Goal: Answer question/provide support

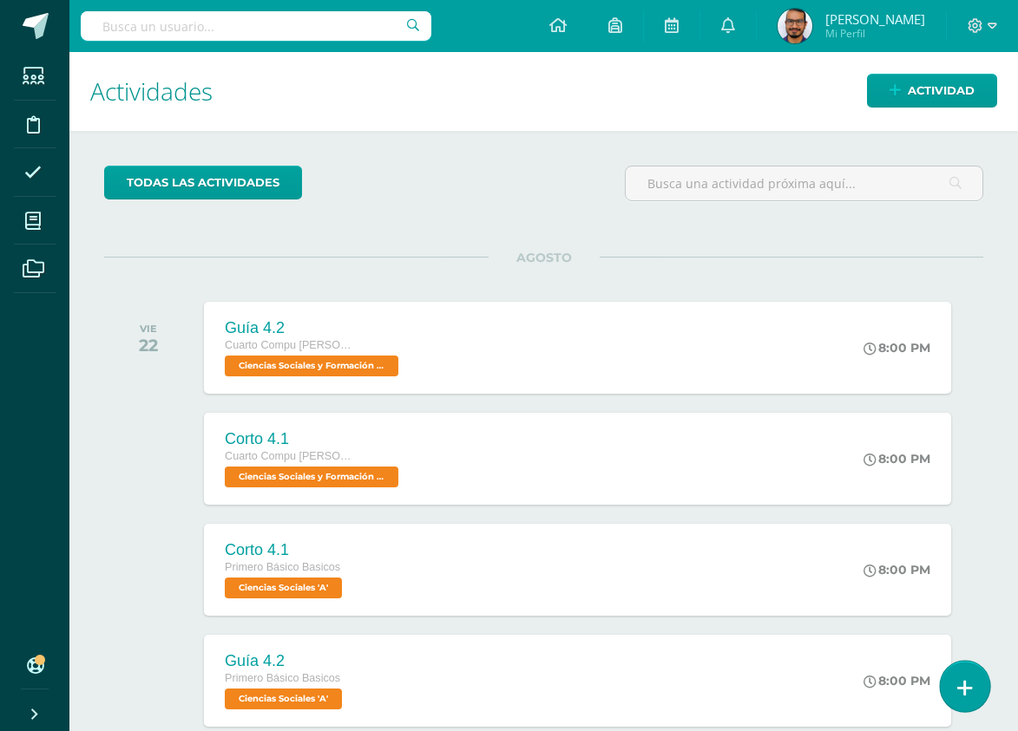
click at [967, 676] on link at bounding box center [963, 686] width 49 height 50
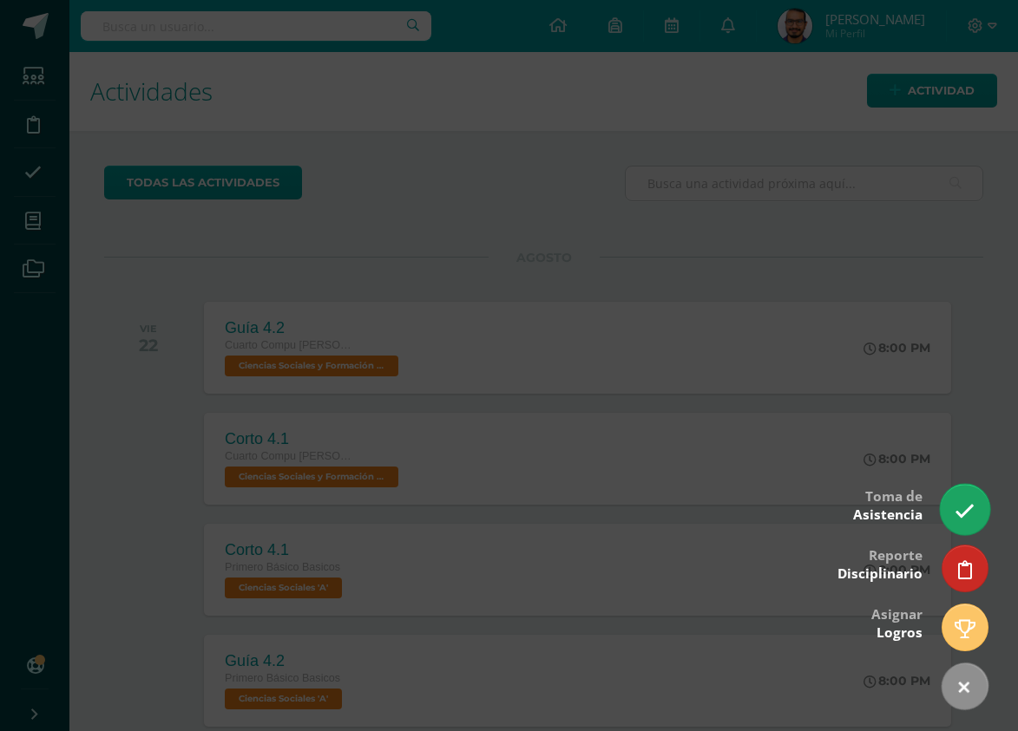
click at [966, 514] on icon at bounding box center [964, 511] width 20 height 20
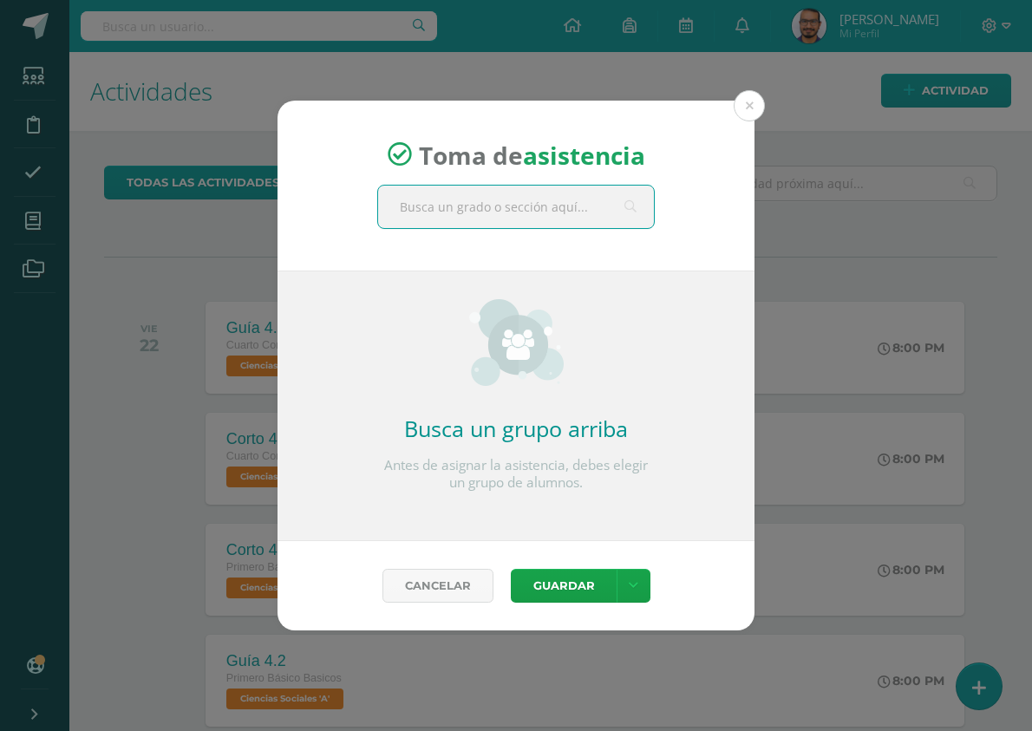
click at [566, 198] on input "text" at bounding box center [516, 207] width 276 height 43
type input "c"
type input "filo"
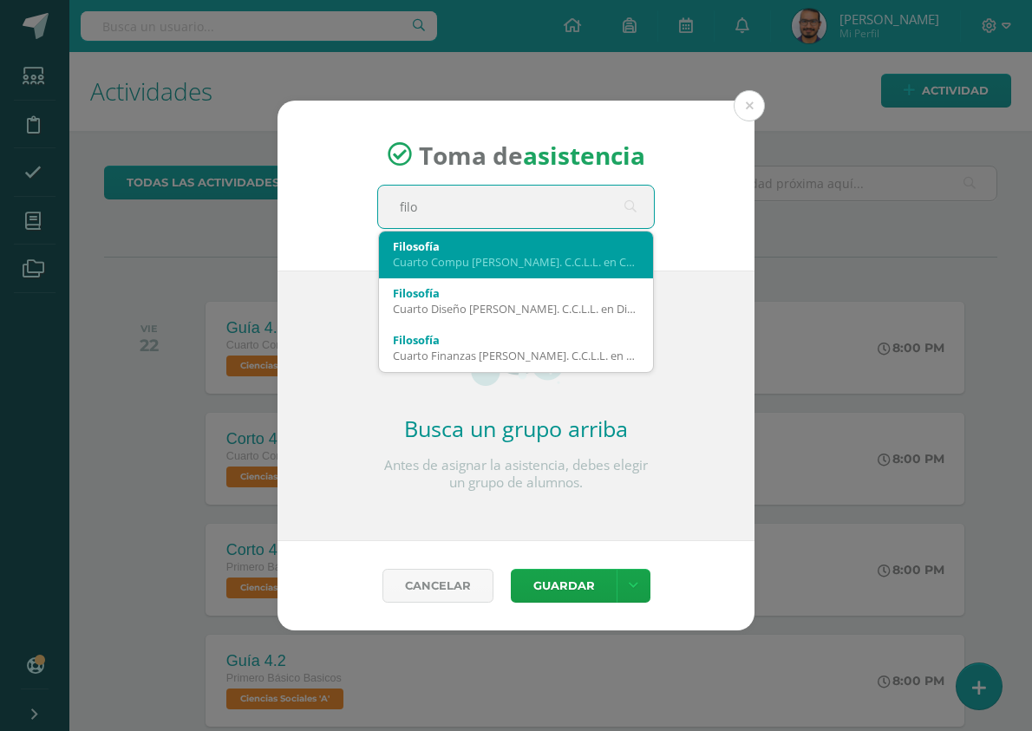
click at [566, 257] on div "Cuarto Compu Bach. C.C.L.L. en Computación 'A'" at bounding box center [516, 262] width 246 height 16
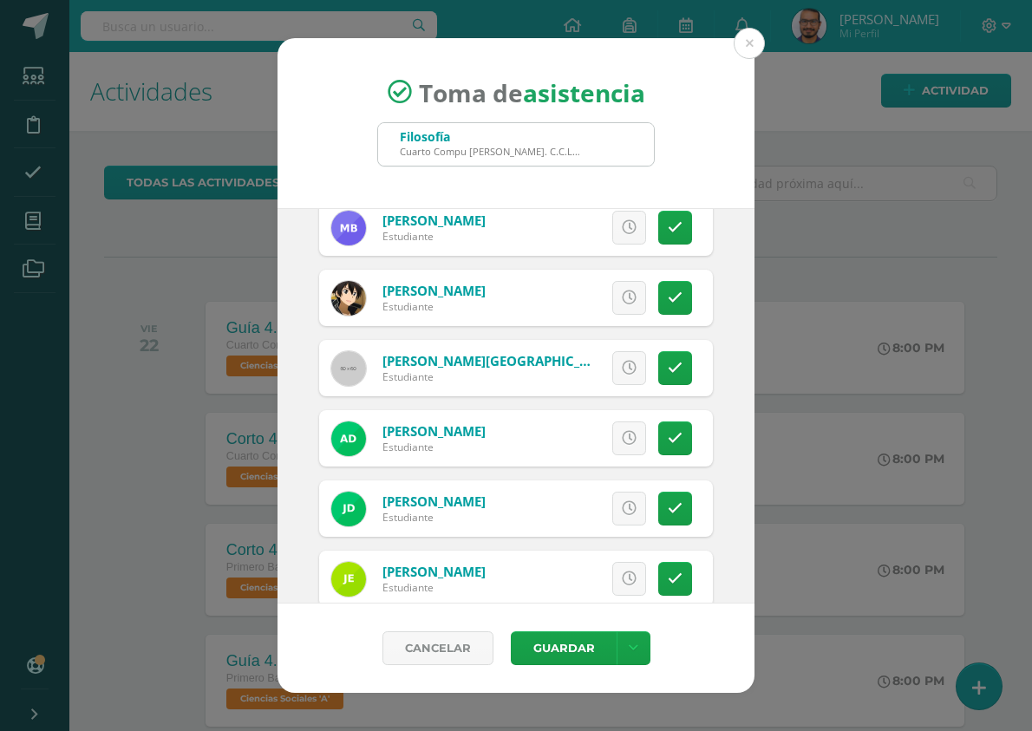
scroll to position [173, 0]
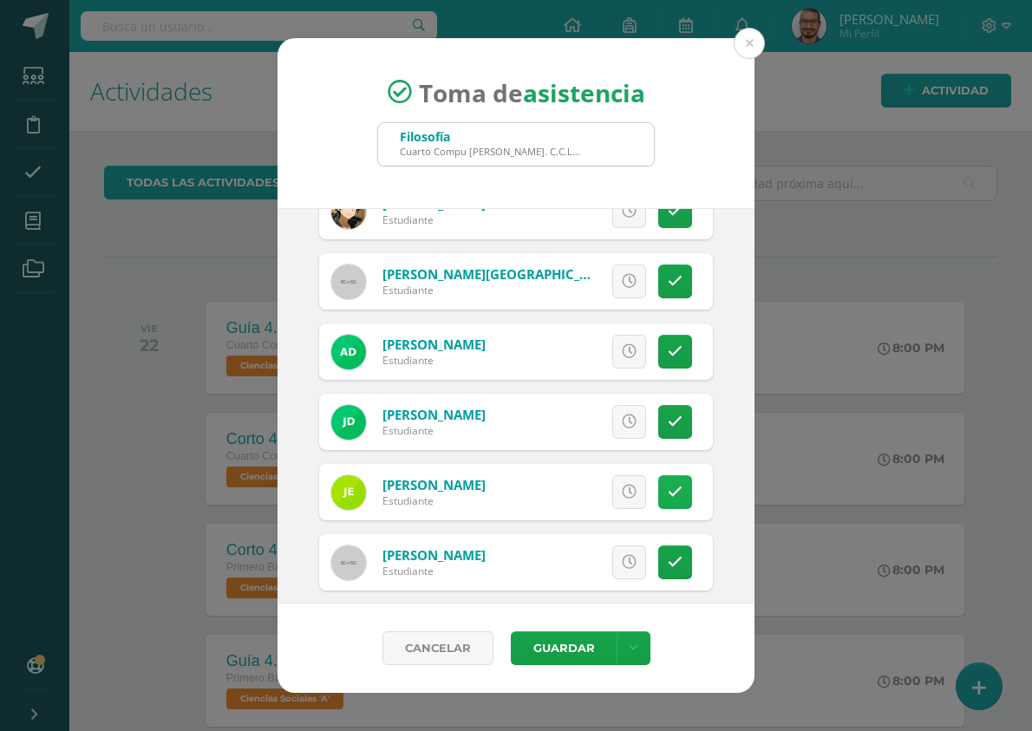
click at [668, 493] on icon at bounding box center [675, 492] width 15 height 15
click at [576, 497] on span "Excusa" at bounding box center [600, 492] width 48 height 32
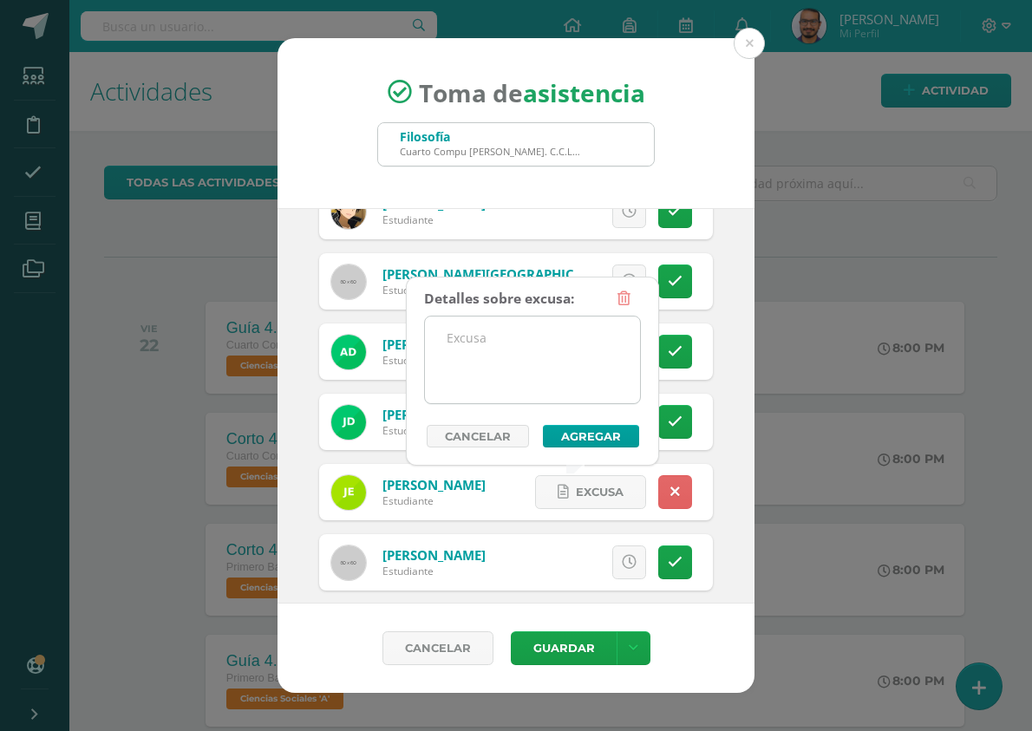
click at [566, 396] on textarea at bounding box center [532, 360] width 215 height 87
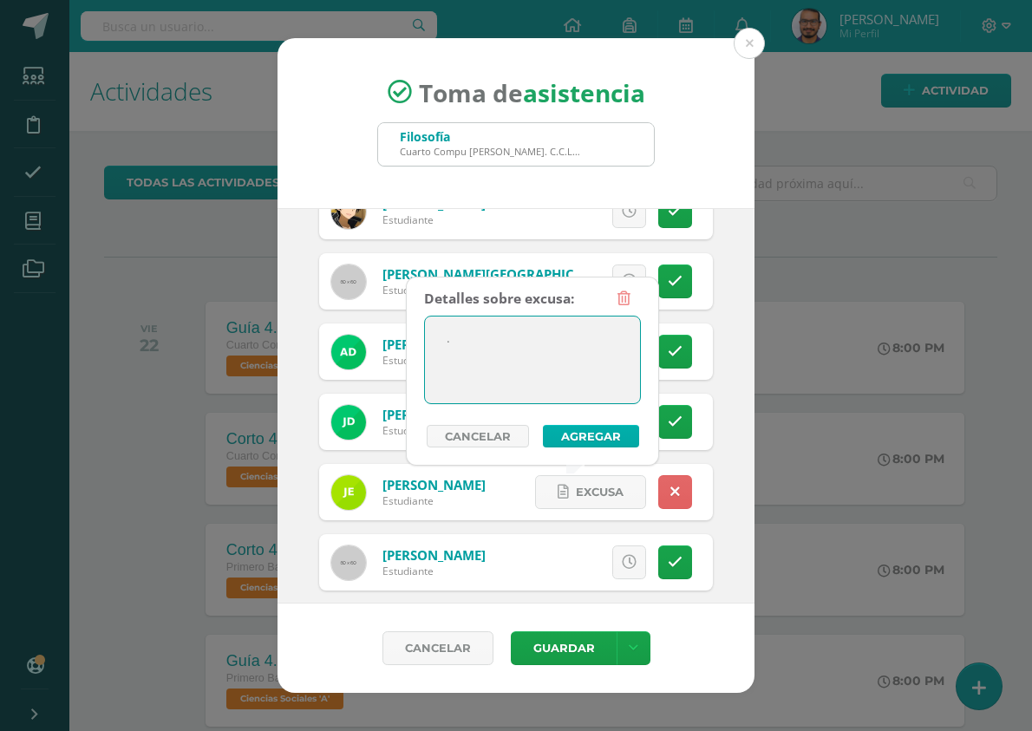
type textarea "."
click at [604, 430] on button "Agregar" at bounding box center [591, 436] width 96 height 23
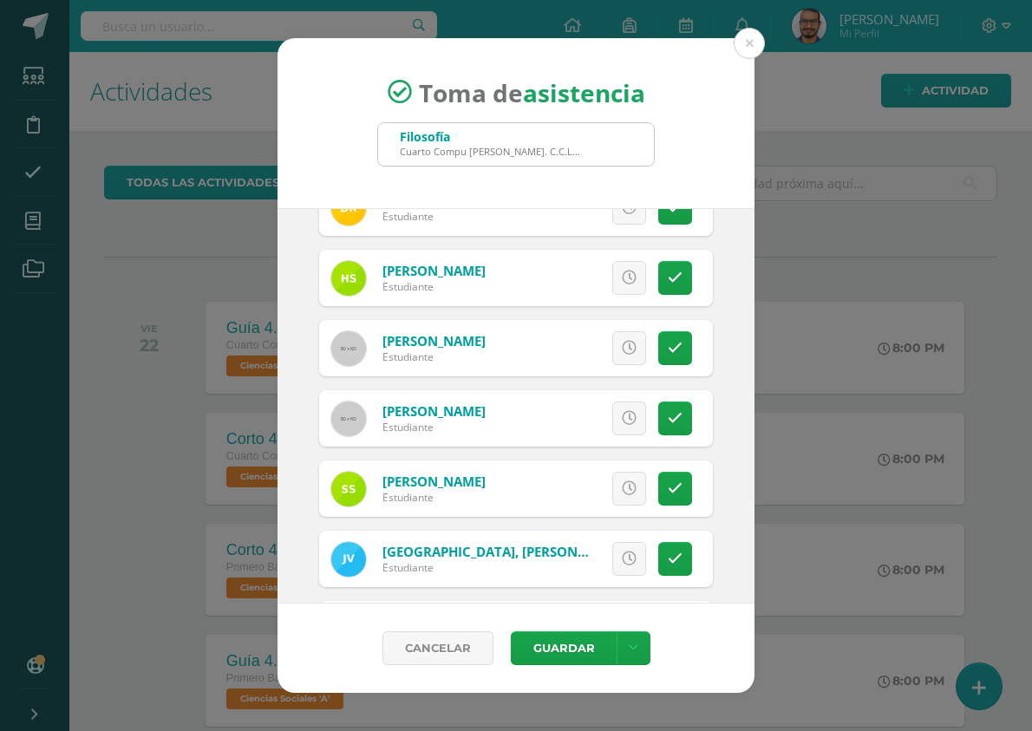
scroll to position [1384, 0]
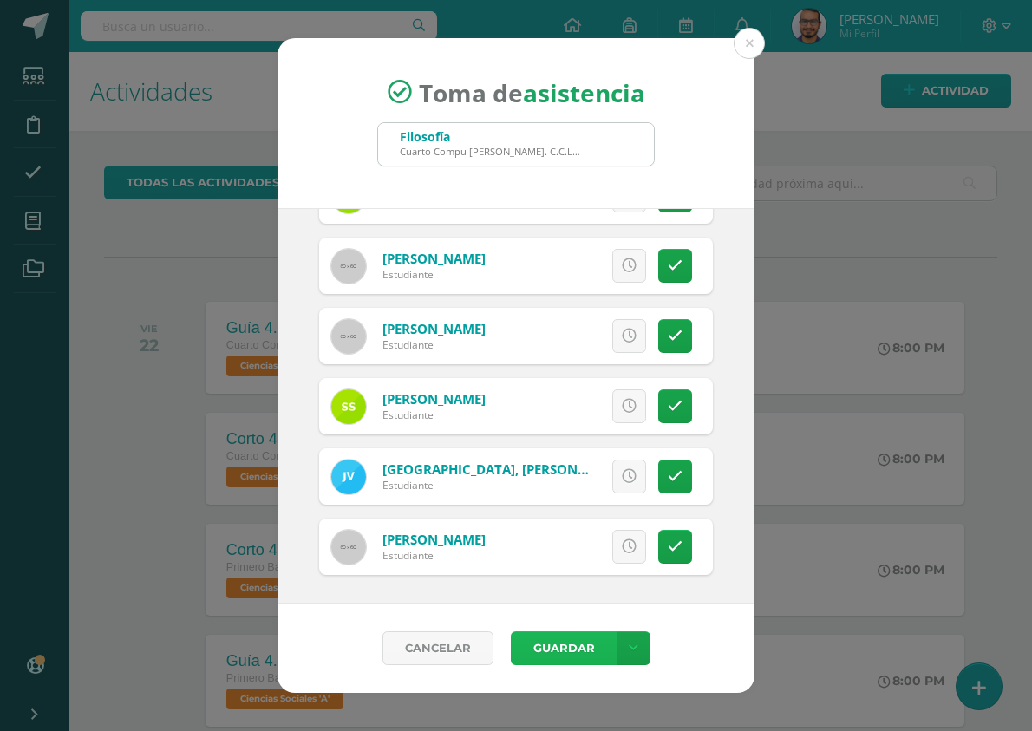
click at [570, 645] on button "Guardar" at bounding box center [564, 649] width 106 height 34
